Goal: Task Accomplishment & Management: Use online tool/utility

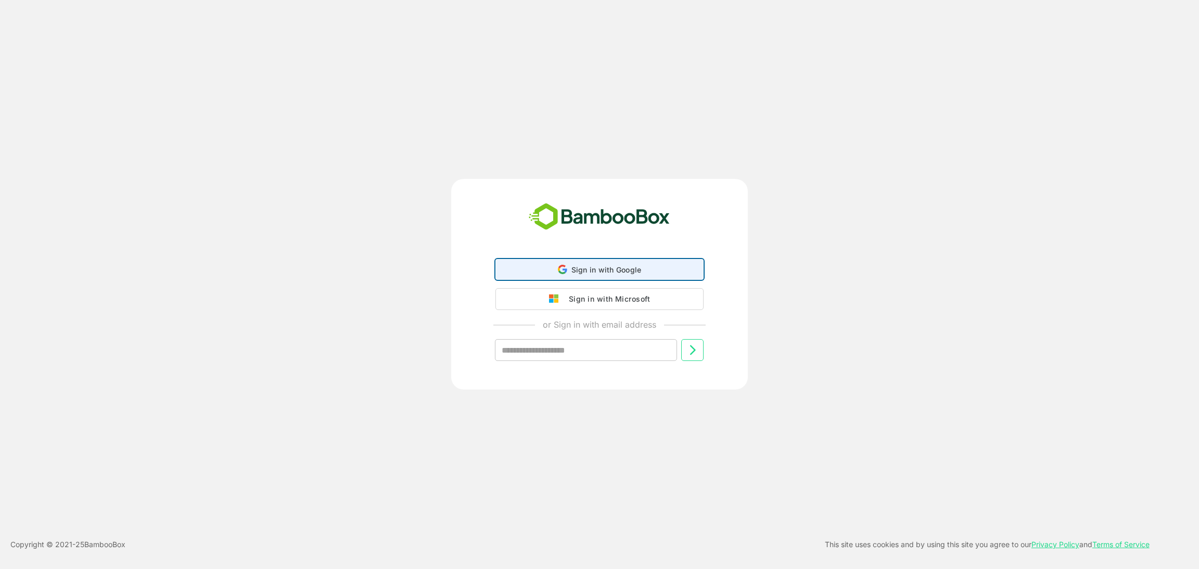
click at [610, 268] on span "Sign in with Google" at bounding box center [606, 269] width 70 height 9
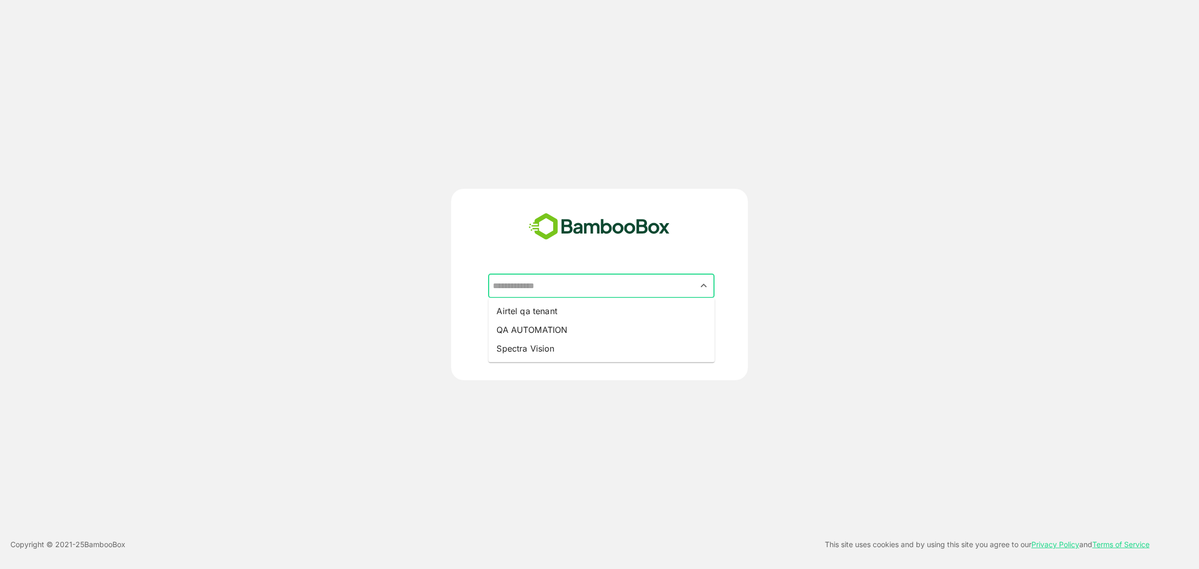
click at [544, 289] on input "text" at bounding box center [601, 286] width 222 height 20
click at [536, 329] on li "QA AUTOMATION" at bounding box center [601, 329] width 226 height 19
type input "**********"
click at [649, 342] on p "CONTINUE" at bounding box center [661, 342] width 104 height 11
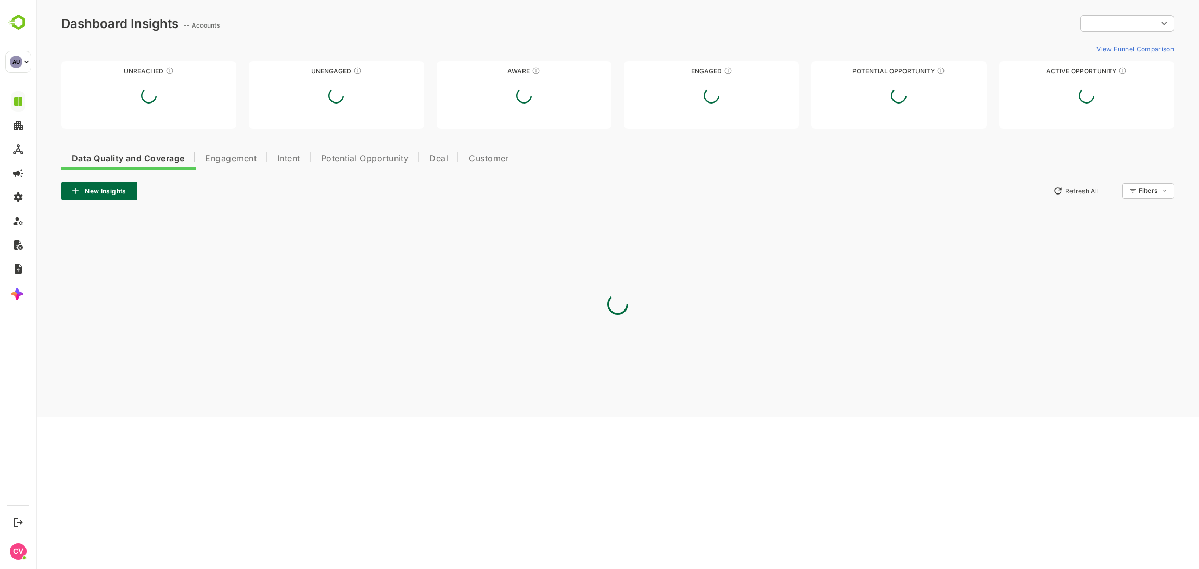
type input "**********"
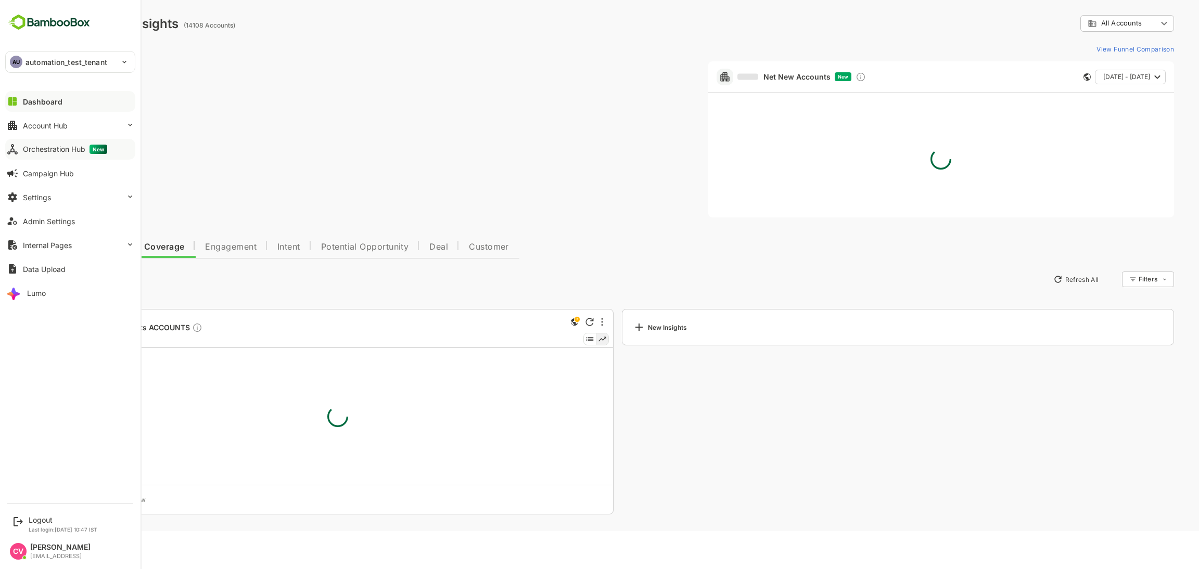
click at [27, 149] on div "Orchestration Hub New" at bounding box center [65, 149] width 84 height 9
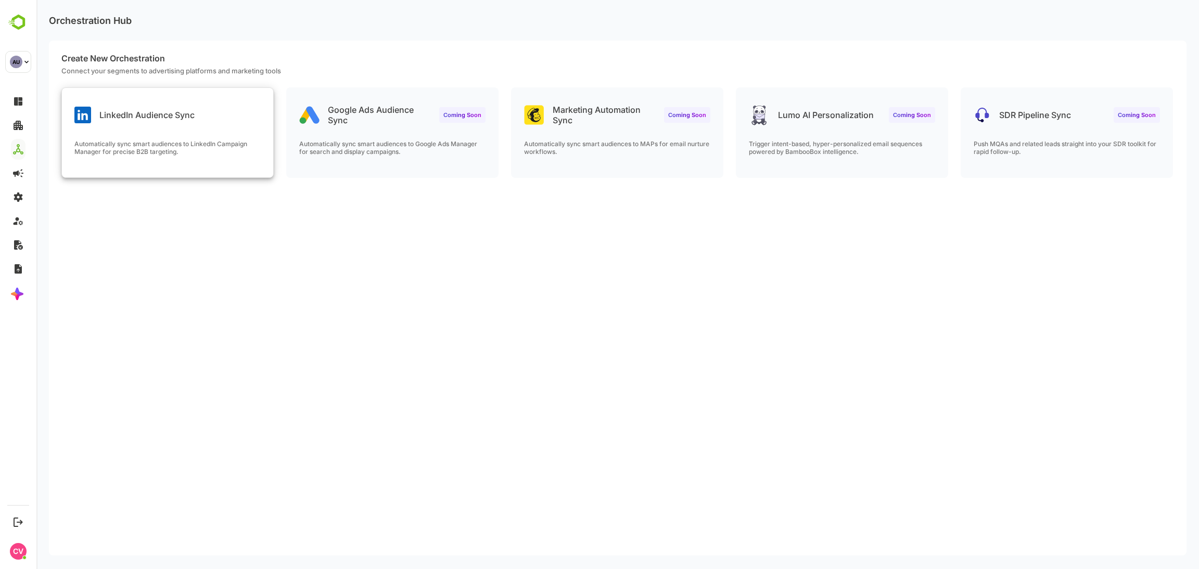
click at [183, 130] on div "LinkedIn Audience Sync Automatically sync smart audiences to LinkedIn Campaign …" at bounding box center [167, 132] width 211 height 89
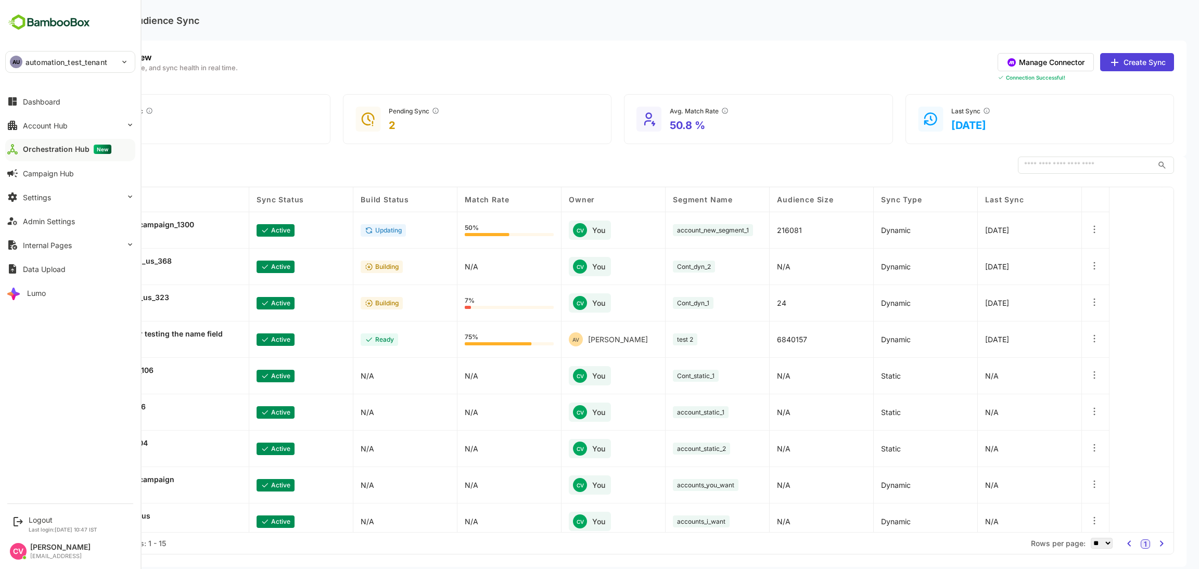
click at [24, 59] on div "AU automation_test_tenant" at bounding box center [64, 62] width 117 height 21
click at [42, 109] on li "TE test" at bounding box center [72, 115] width 130 height 23
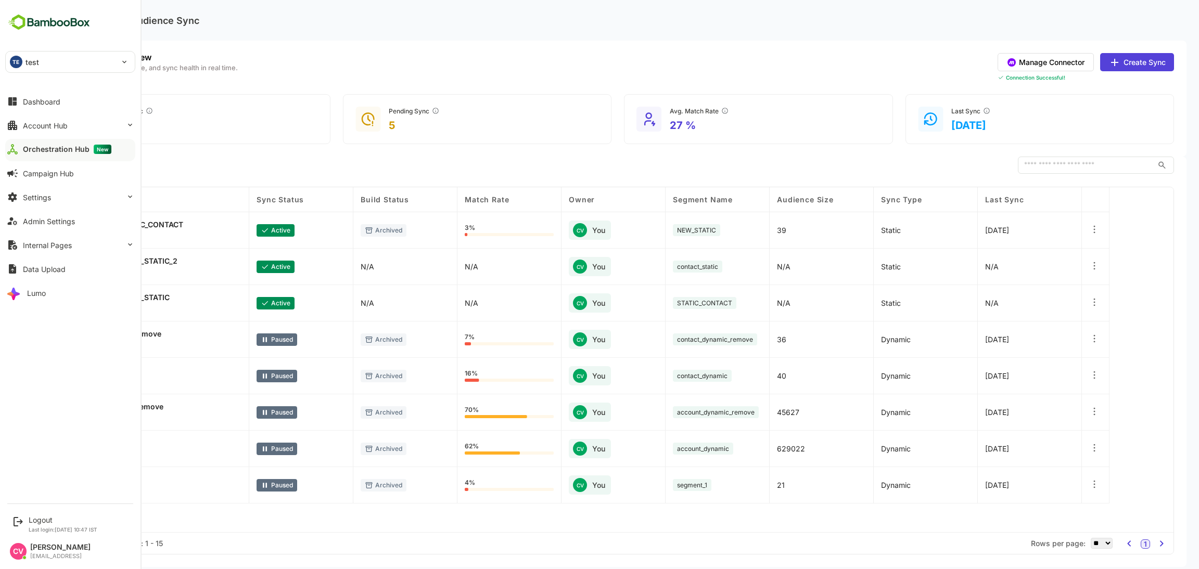
click at [23, 63] on div "TE test" at bounding box center [64, 62] width 117 height 21
click at [43, 99] on li "AU automation_test_tenant" at bounding box center [72, 90] width 130 height 23
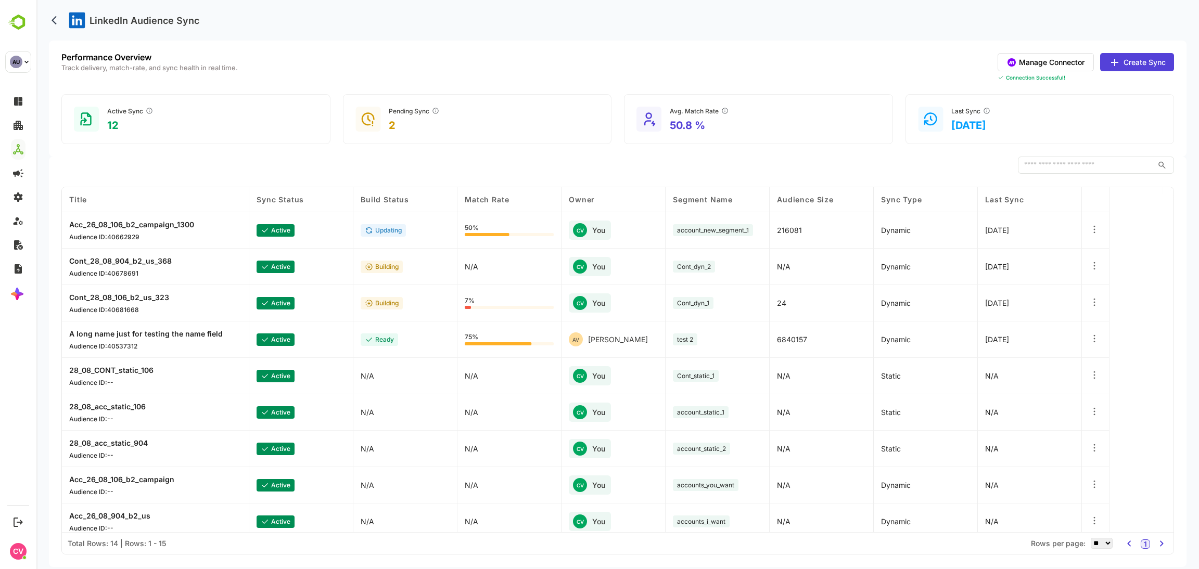
click at [561, 14] on div "LinkedIn Audience Sync" at bounding box center [617, 20] width 1137 height 41
drag, startPoint x: 563, startPoint y: 21, endPoint x: 563, endPoint y: 16, distance: 5.7
click at [563, 16] on div "LinkedIn Audience Sync" at bounding box center [617, 20] width 1137 height 41
drag, startPoint x: 651, startPoint y: 335, endPoint x: 634, endPoint y: 342, distance: 18.0
click at [634, 342] on div "AV Akshat Verma" at bounding box center [613, 340] width 104 height 36
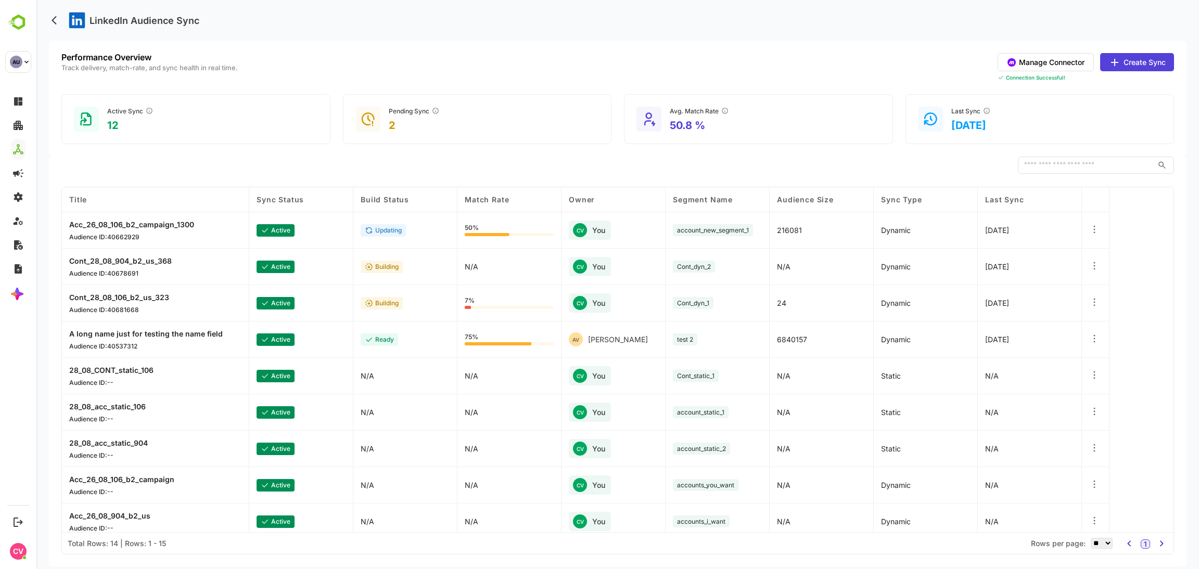
click at [647, 333] on div "AV Akshat Verma" at bounding box center [613, 340] width 104 height 36
click at [1090, 375] on icon at bounding box center [1094, 375] width 10 height 10
click at [1017, 410] on div "Delete Orchestration" at bounding box center [1030, 413] width 91 height 18
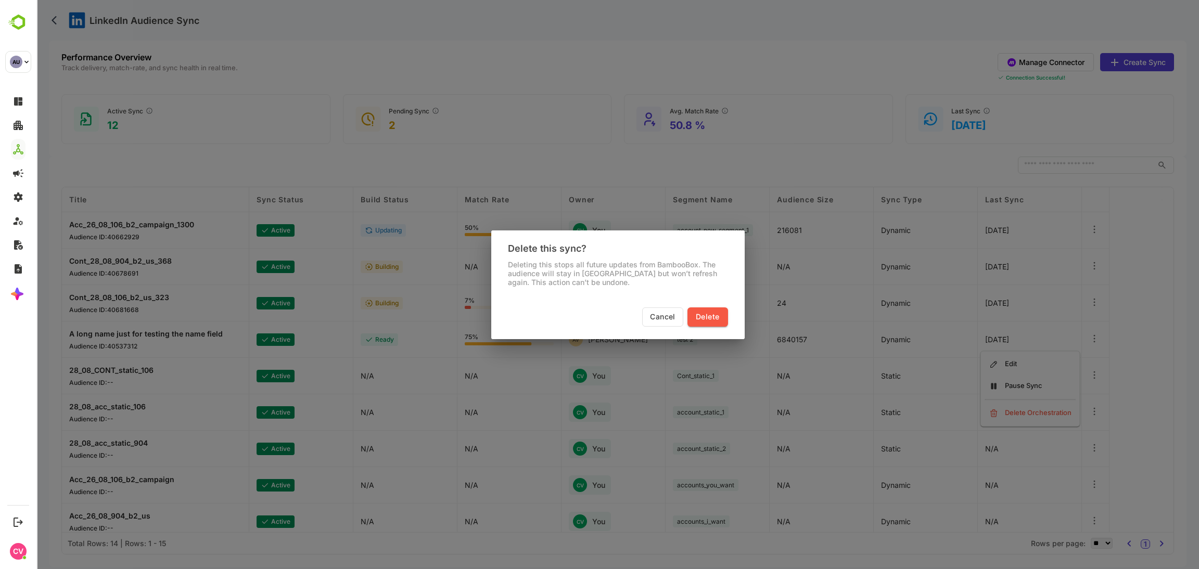
click at [707, 314] on span "Delete" at bounding box center [707, 317] width 23 height 13
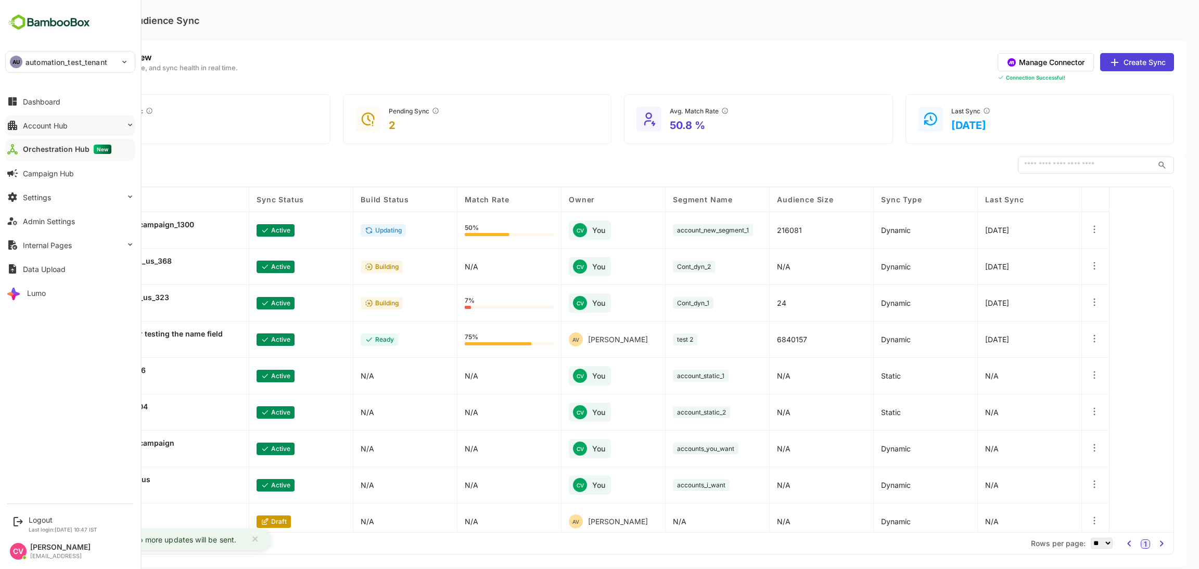
click at [58, 132] on button "Account Hub" at bounding box center [70, 125] width 130 height 21
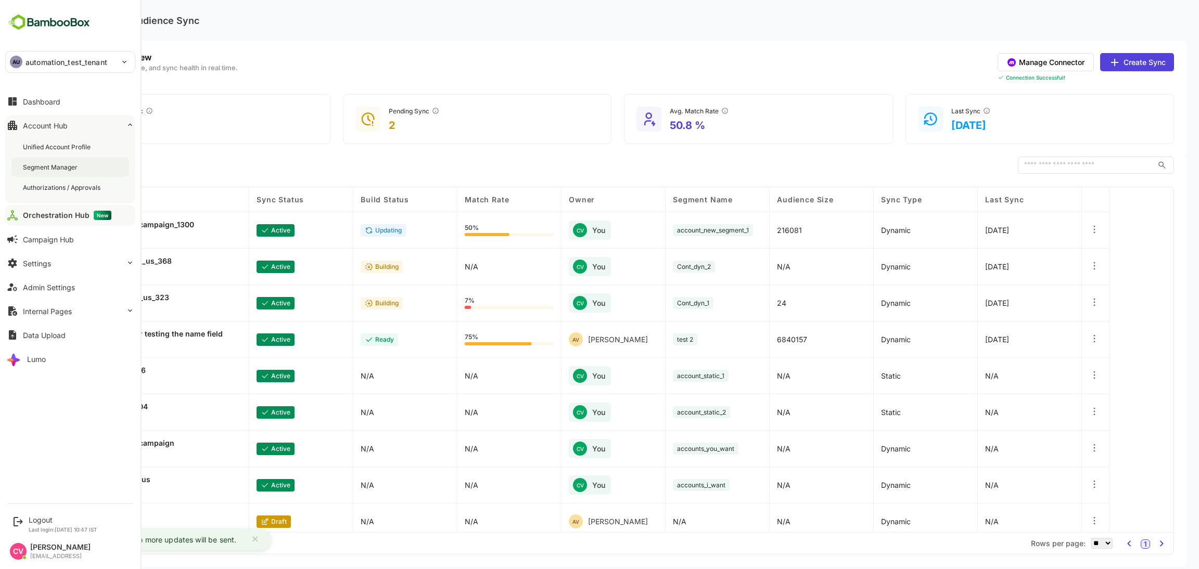
click at [59, 164] on div "Segment Manager" at bounding box center [51, 167] width 57 height 9
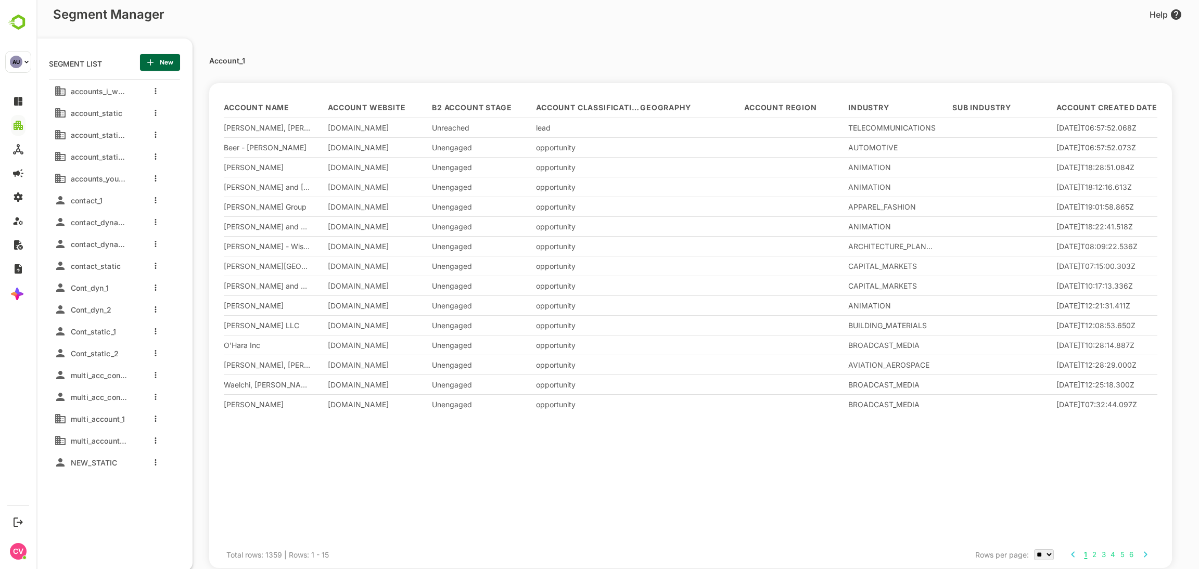
scroll to position [123, 0]
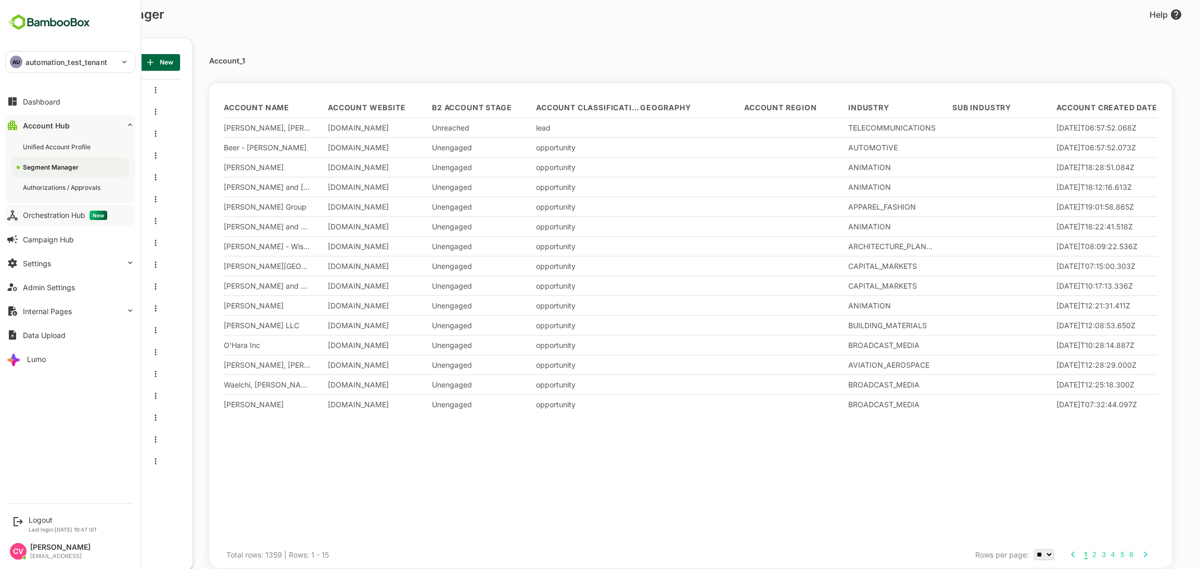
click at [60, 222] on button "Orchestration Hub New" at bounding box center [70, 215] width 130 height 21
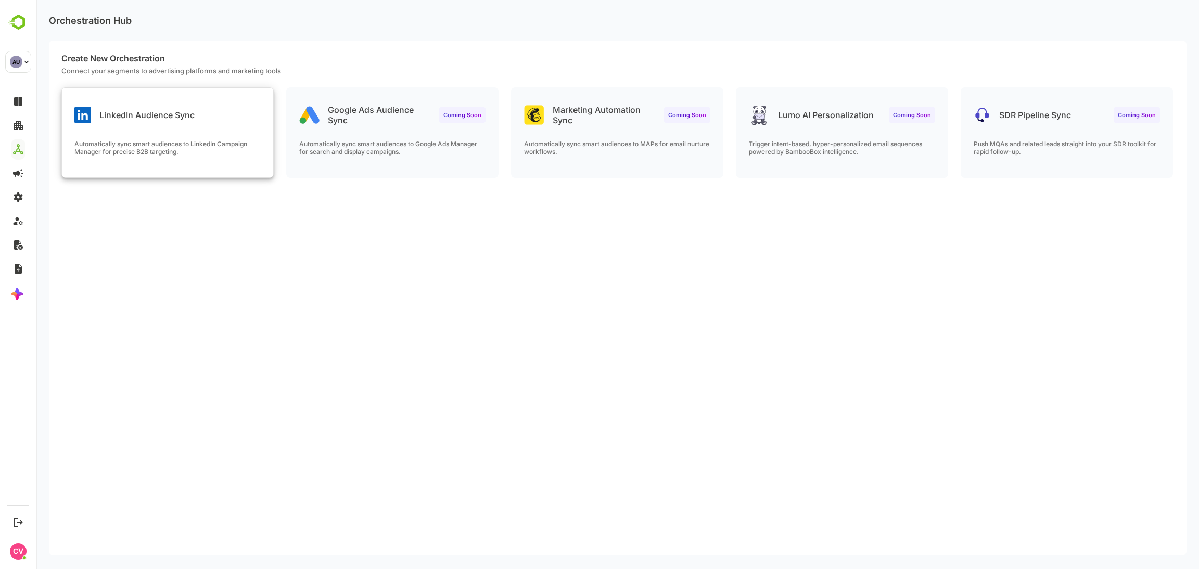
click at [169, 137] on div "LinkedIn Audience Sync Automatically sync smart audiences to LinkedIn Campaign …" at bounding box center [167, 132] width 211 height 89
click at [148, 145] on p "Automatically sync smart audiences to LinkedIn Campaign Manager for precise B2B…" at bounding box center [167, 148] width 186 height 16
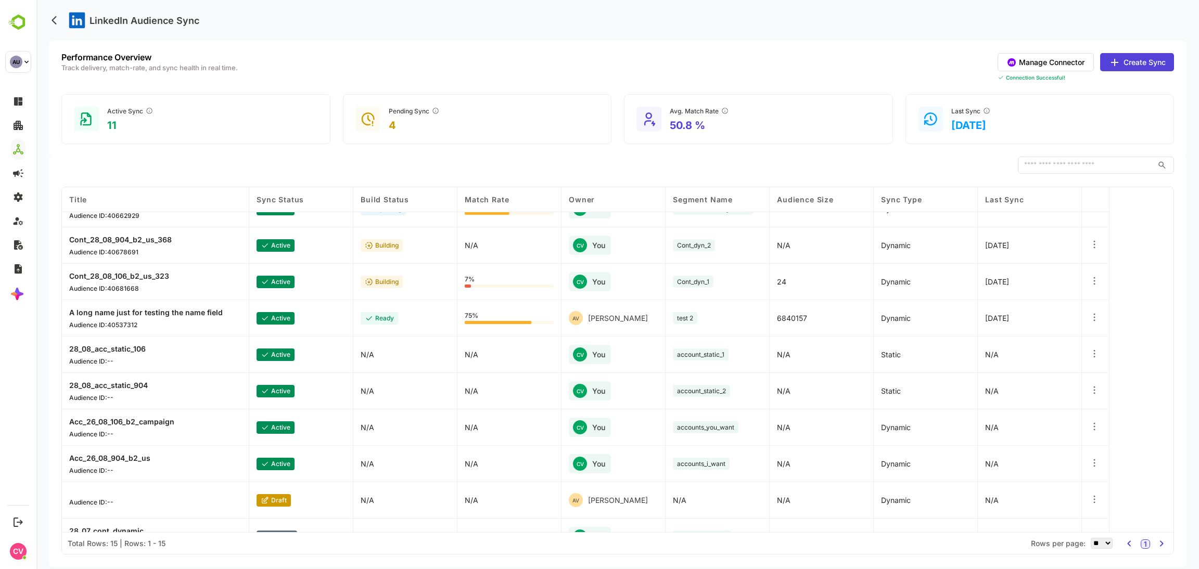
scroll to position [95, 0]
click at [1099, 353] on icon at bounding box center [1094, 353] width 10 height 10
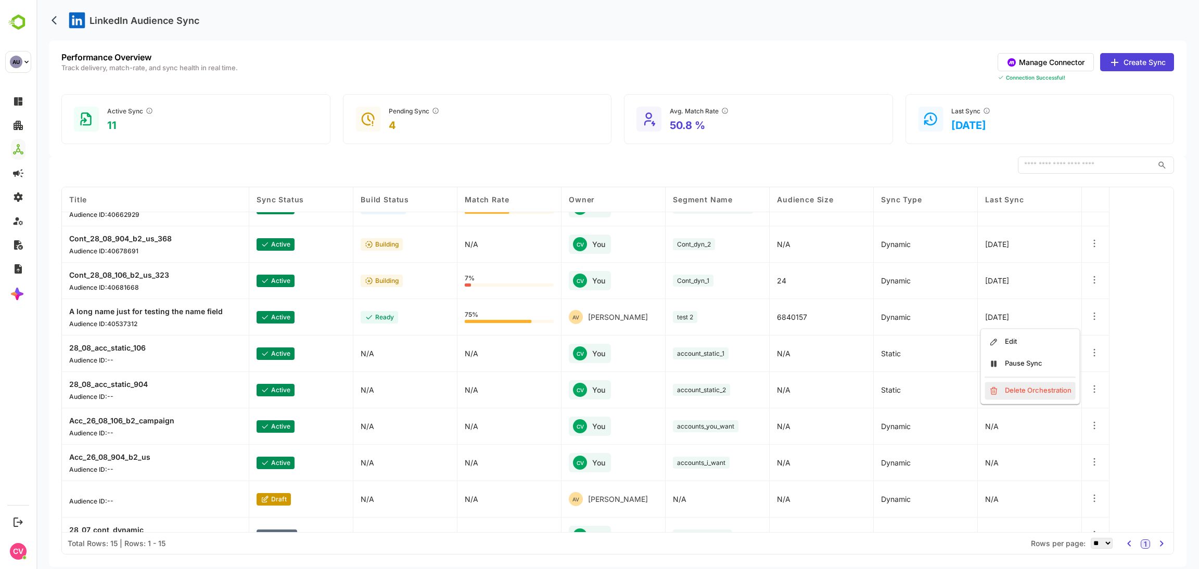
click at [1047, 397] on div "Delete Orchestration" at bounding box center [1030, 391] width 91 height 18
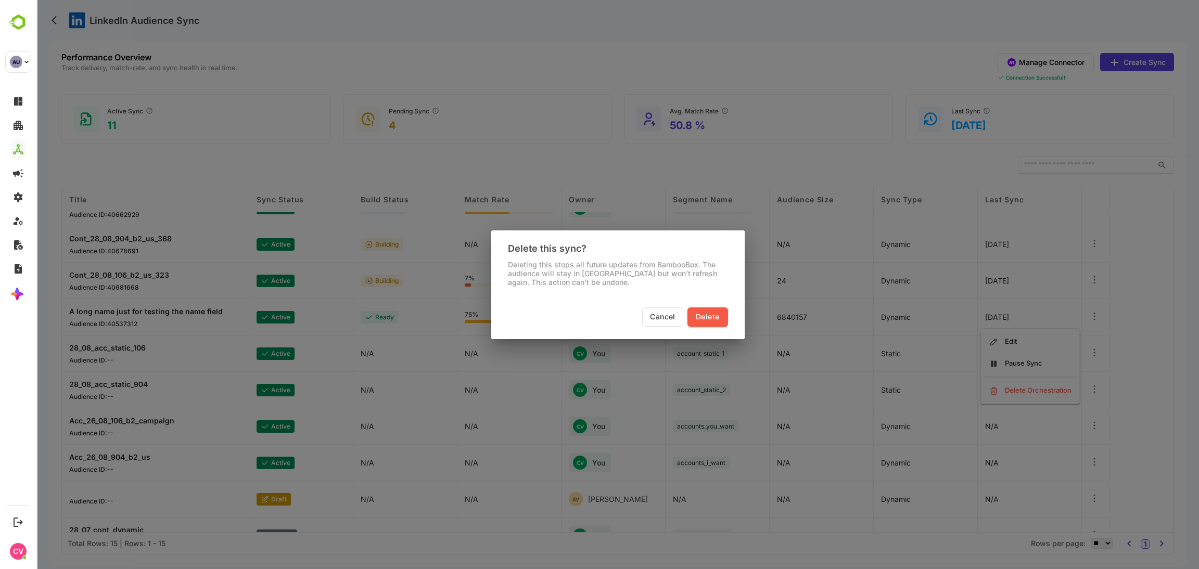
click at [703, 318] on span "Delete" at bounding box center [707, 317] width 23 height 13
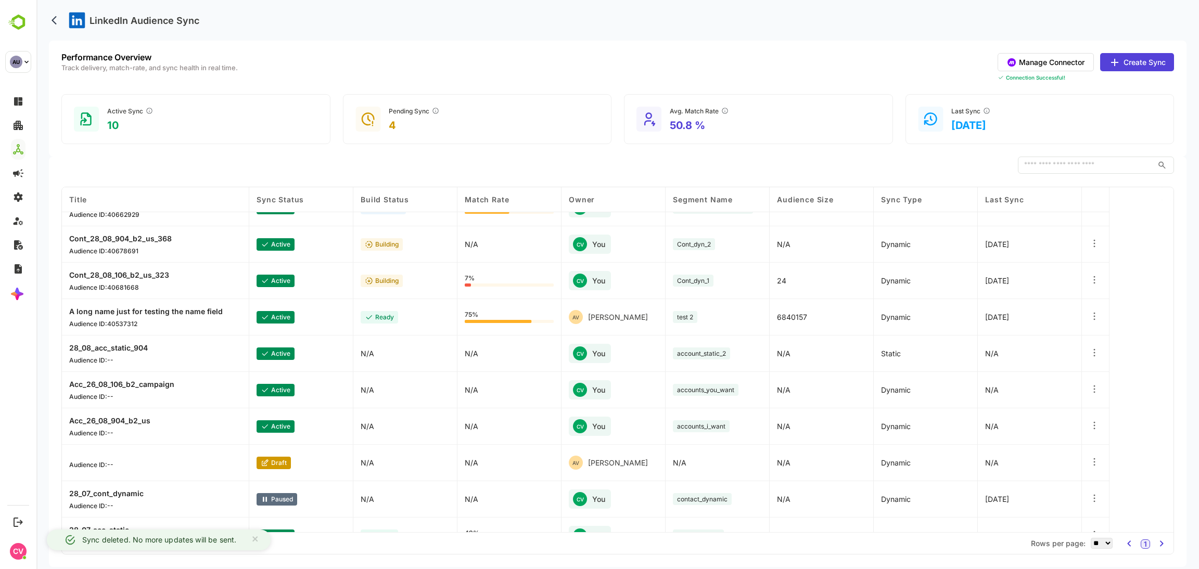
click at [1093, 354] on icon at bounding box center [1094, 353] width 10 height 10
click at [1020, 384] on div "Delete Orchestration" at bounding box center [1030, 391] width 91 height 18
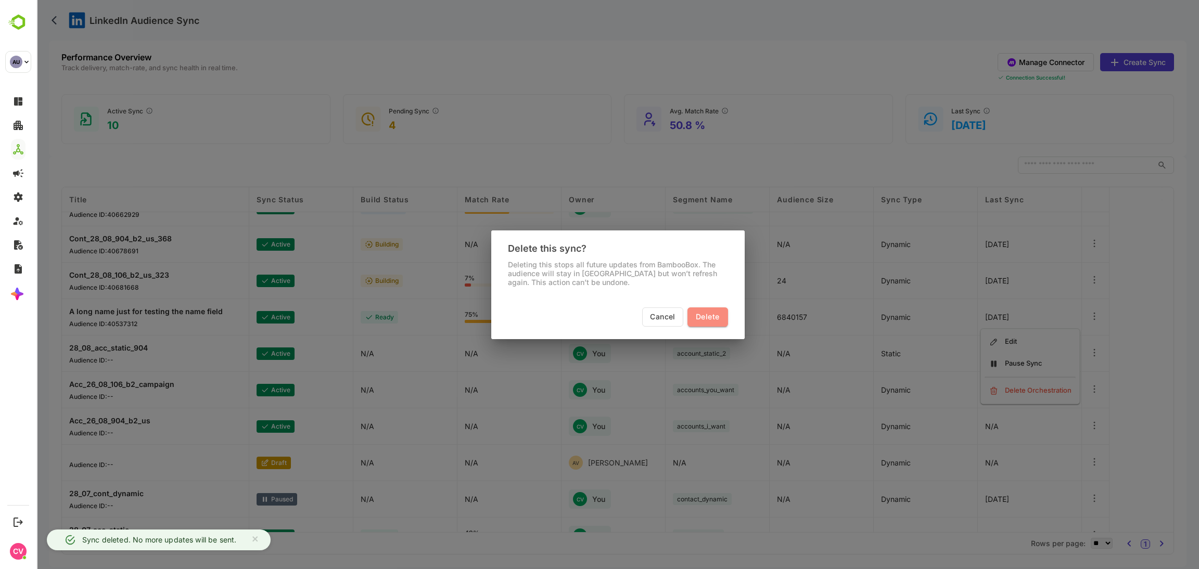
click at [710, 318] on span "Delete" at bounding box center [707, 317] width 23 height 13
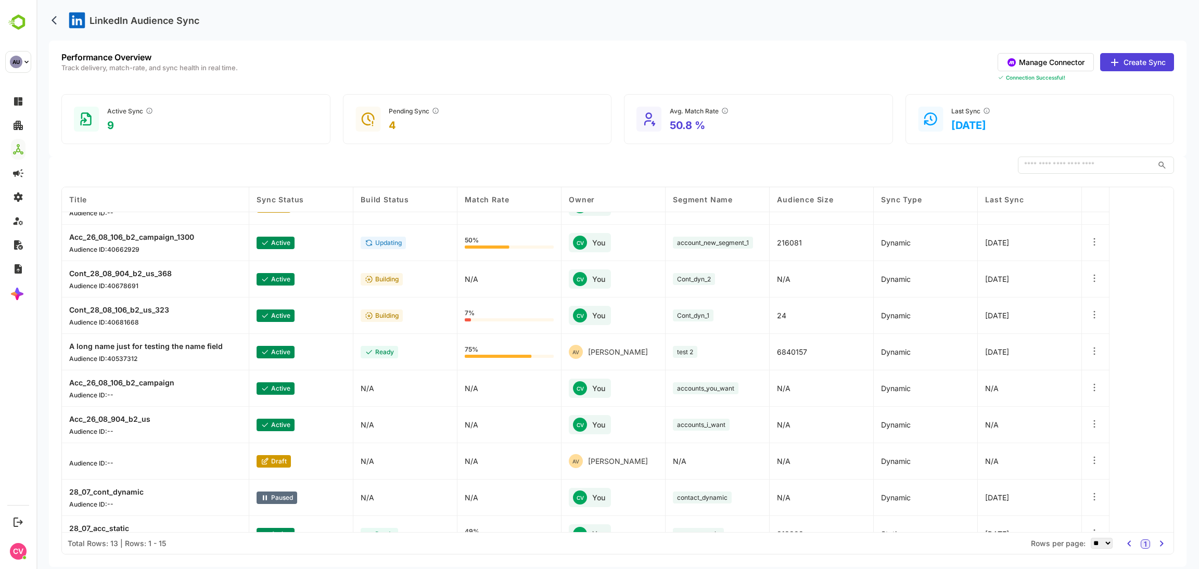
scroll to position [0, 0]
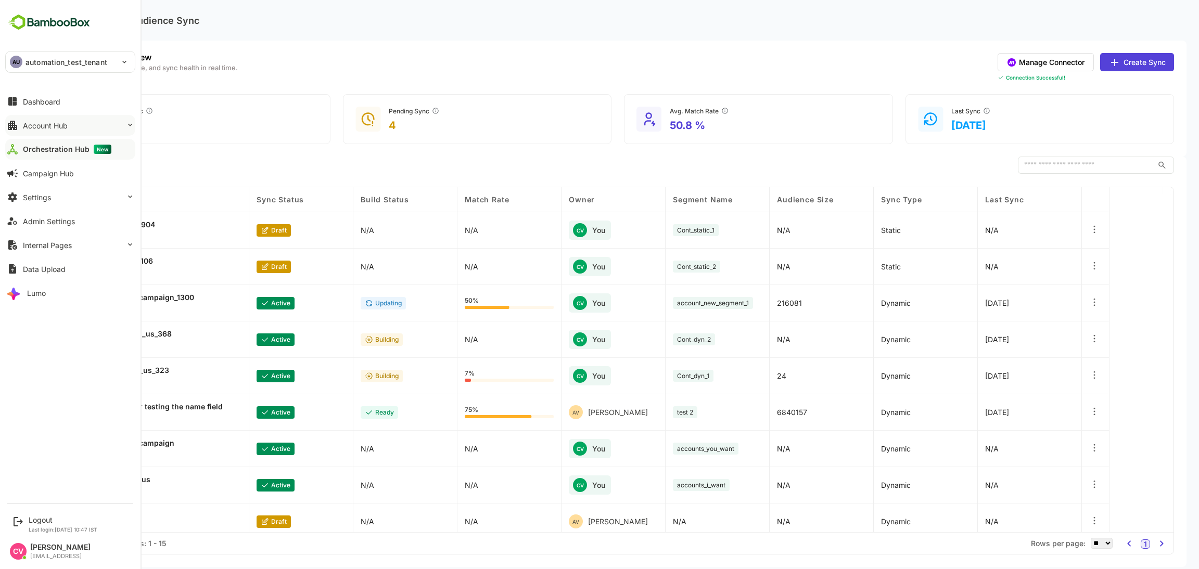
click at [73, 131] on button "Account Hub" at bounding box center [70, 125] width 130 height 21
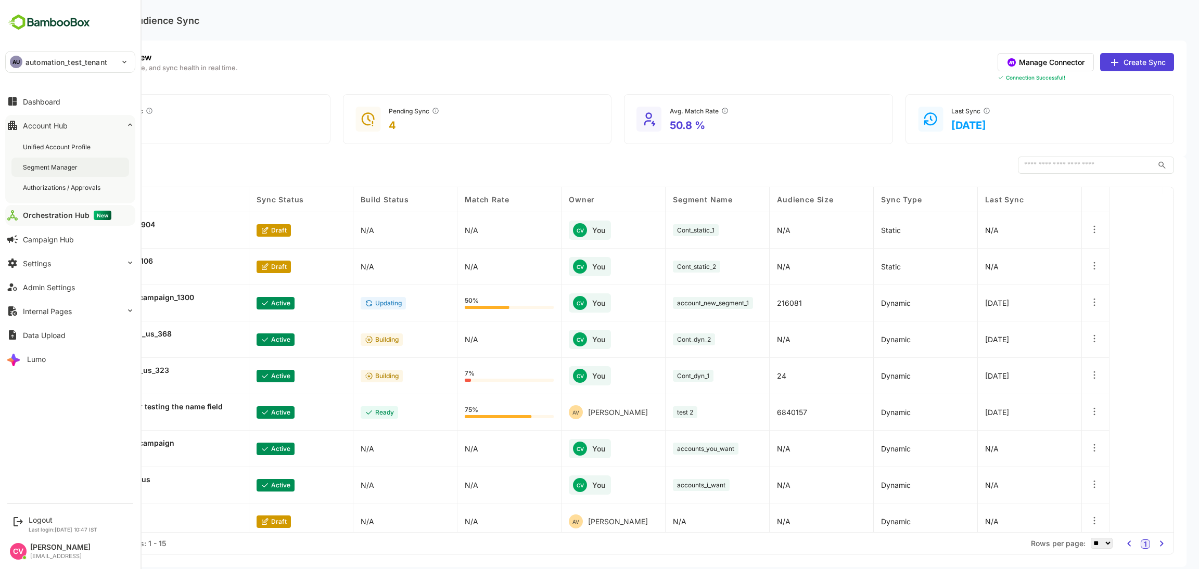
click at [76, 166] on div "Segment Manager" at bounding box center [51, 167] width 57 height 9
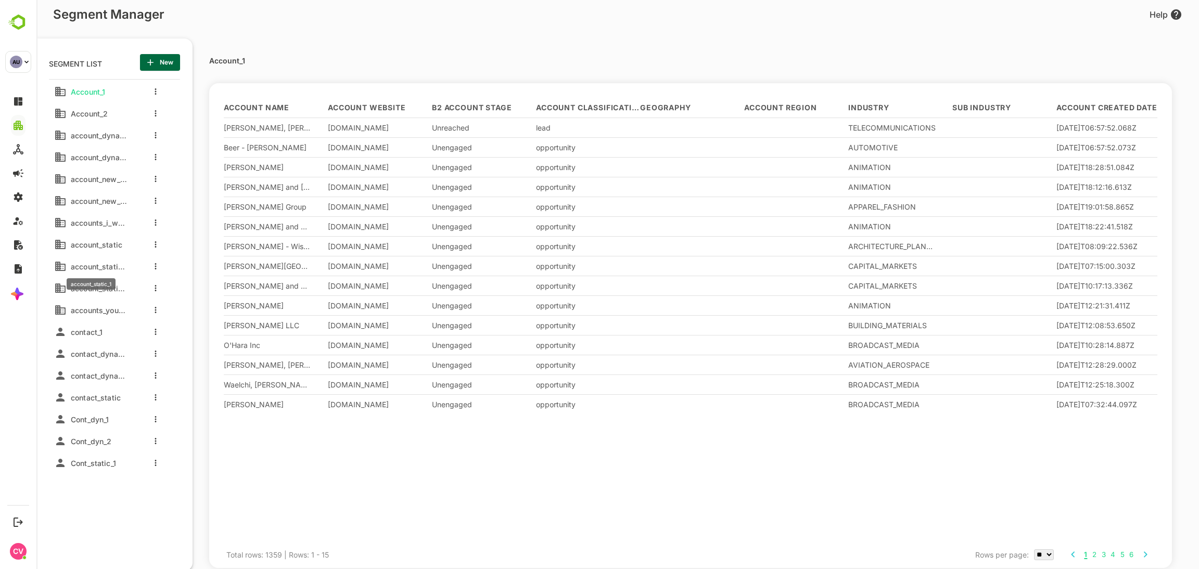
click at [103, 266] on span "account_static_1" at bounding box center [97, 266] width 60 height 9
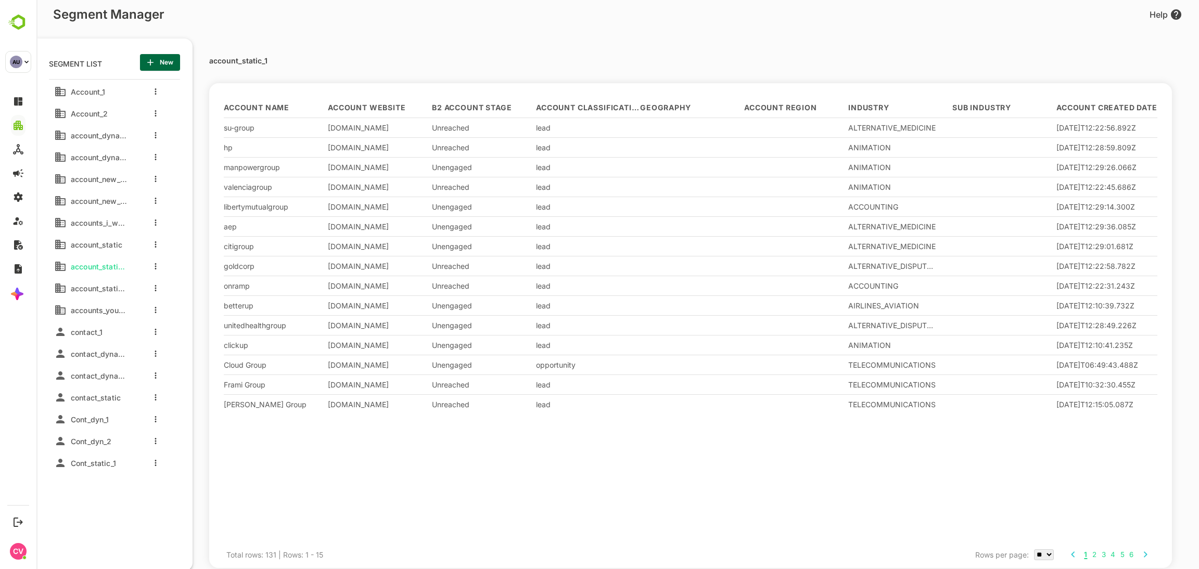
click at [251, 54] on div "account_static_1 Account Name Account Website B2 Account Stage Account Classifi…" at bounding box center [674, 310] width 930 height 532
click at [245, 61] on p "account_static_1" at bounding box center [238, 60] width 58 height 7
copy p "account_static_1"
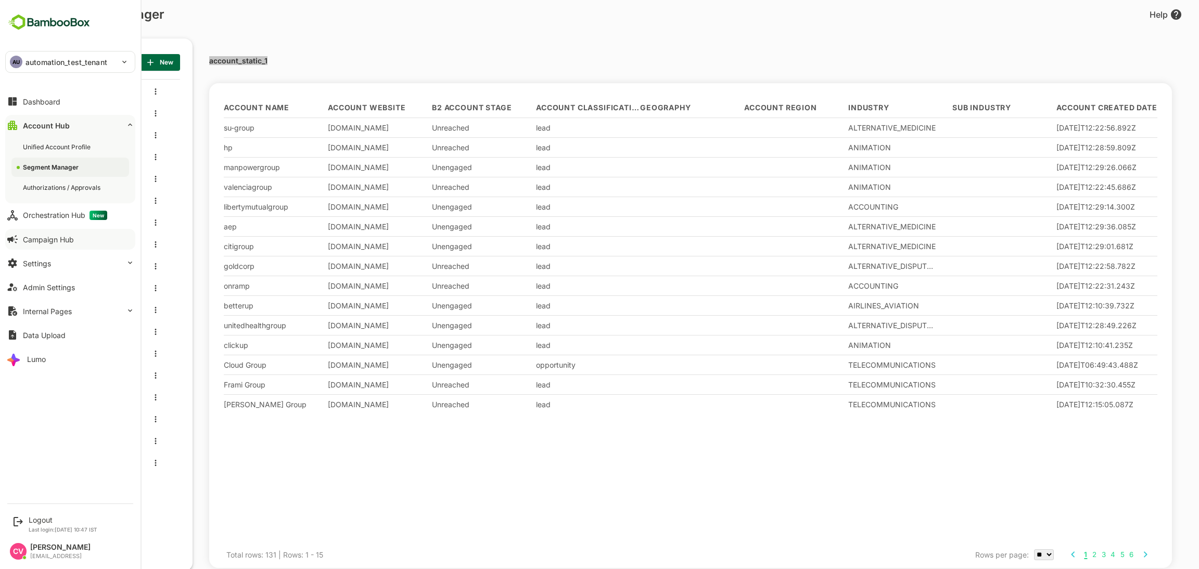
click at [48, 229] on button "Campaign Hub" at bounding box center [70, 239] width 130 height 21
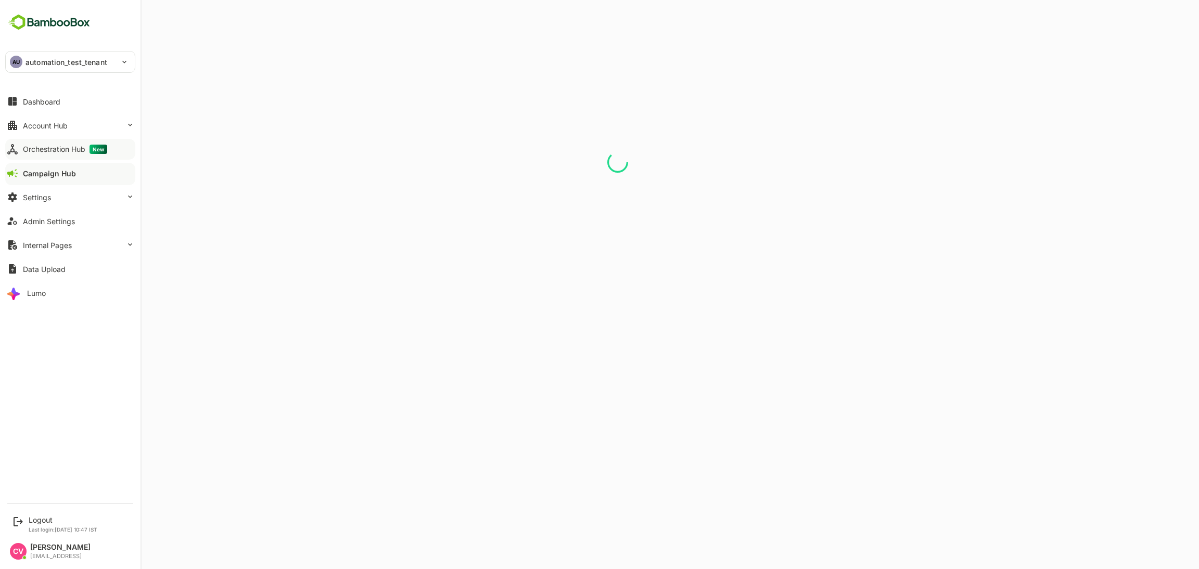
click at [57, 143] on button "Orchestration Hub New" at bounding box center [70, 149] width 130 height 21
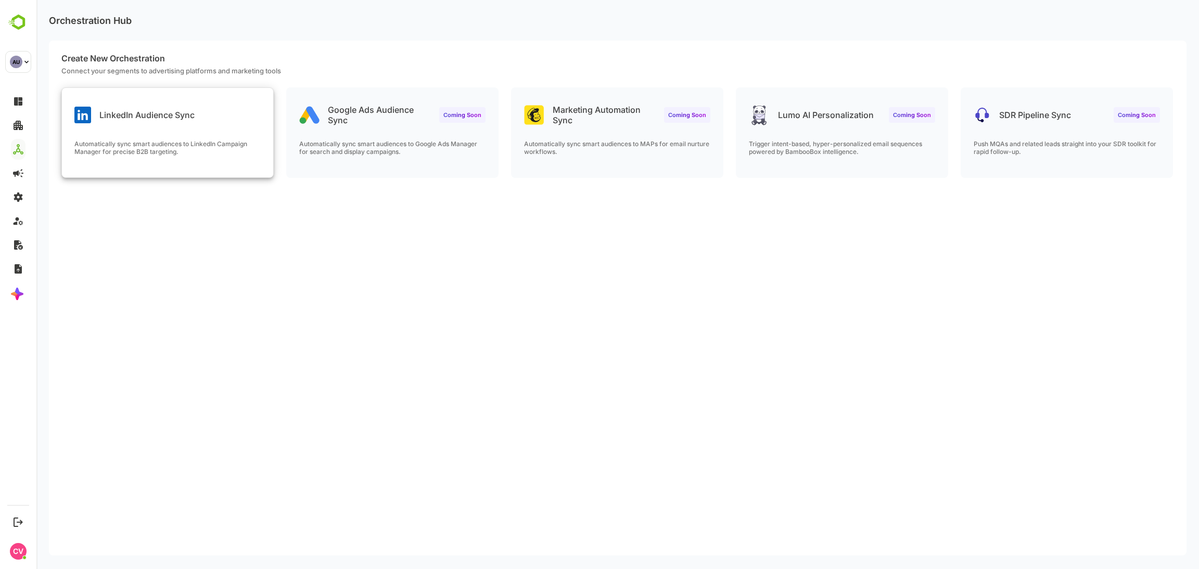
click at [219, 176] on div "LinkedIn Audience Sync Automatically sync smart audiences to LinkedIn Campaign …" at bounding box center [617, 138] width 1137 height 103
click at [202, 138] on div "LinkedIn Audience Sync Automatically sync smart audiences to LinkedIn Campaign …" at bounding box center [167, 132] width 211 height 89
click at [141, 144] on p "Automatically sync smart audiences to LinkedIn Campaign Manager for precise B2B…" at bounding box center [167, 148] width 186 height 16
click at [243, 163] on div "Automatically sync smart audiences to LinkedIn Campaign Manager for precise B2B…" at bounding box center [167, 158] width 211 height 37
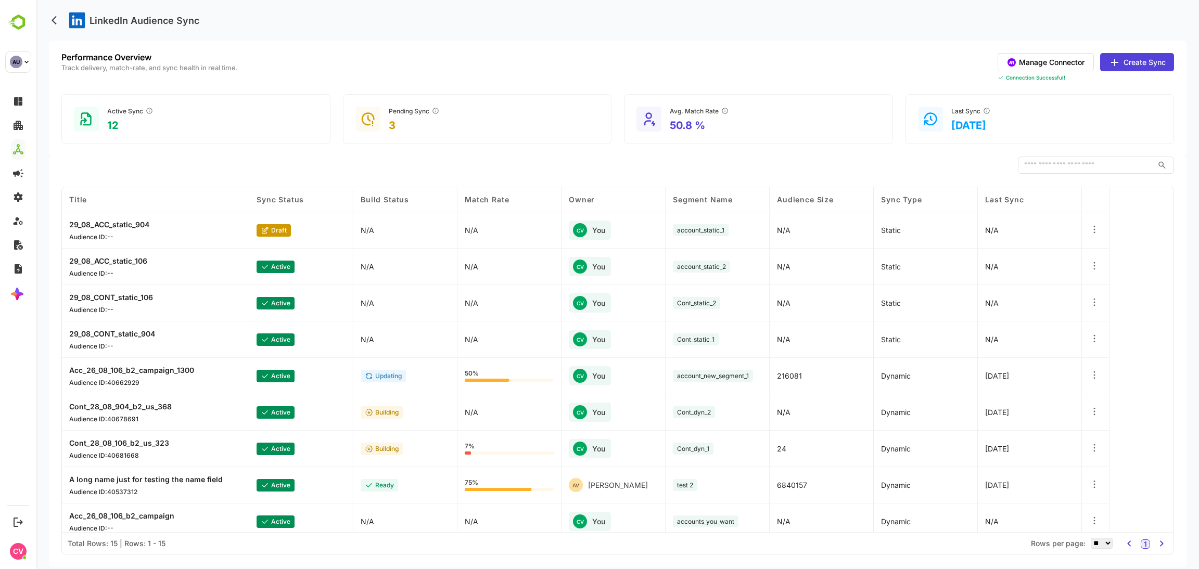
click at [243, 163] on div "​" at bounding box center [617, 166] width 1112 height 18
